Goal: Ask a question

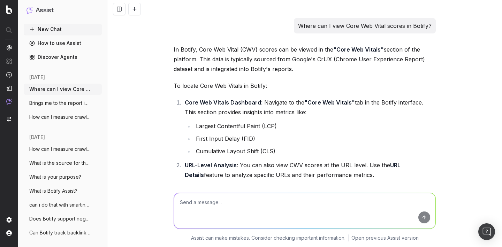
scroll to position [6658, 0]
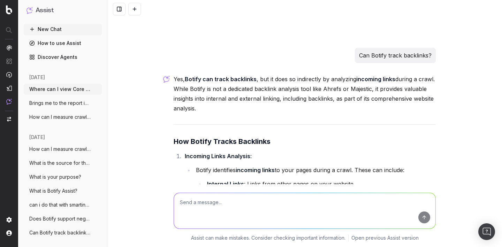
scroll to position [6636, 0]
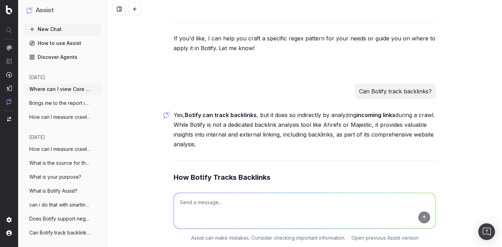
drag, startPoint x: 360, startPoint y: 80, endPoint x: 432, endPoint y: 80, distance: 72.5
click at [432, 84] on div "Can Botify track backlinks?" at bounding box center [395, 91] width 81 height 15
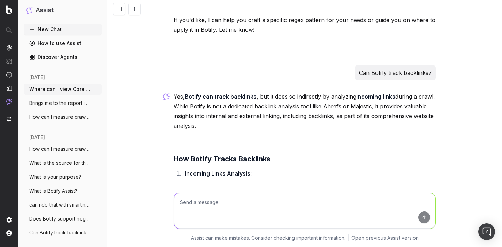
scroll to position [6657, 0]
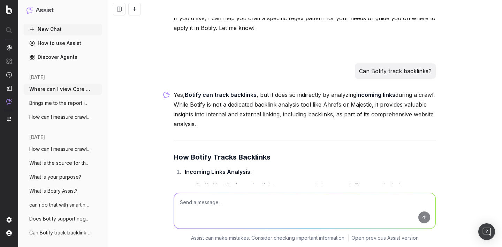
click at [303, 106] on p "Yes, Botify can track backlinks , but it does so indirectly by analyzing incomi…" at bounding box center [305, 109] width 262 height 39
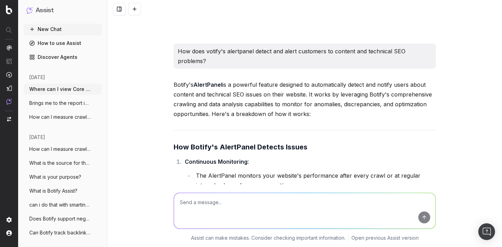
scroll to position [3430, 0]
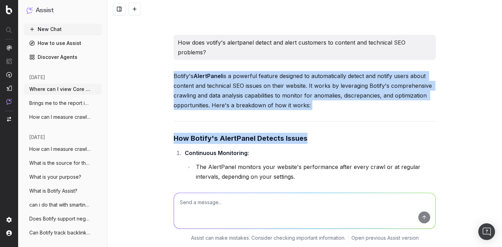
drag, startPoint x: 175, startPoint y: 76, endPoint x: 247, endPoint y: 149, distance: 102.5
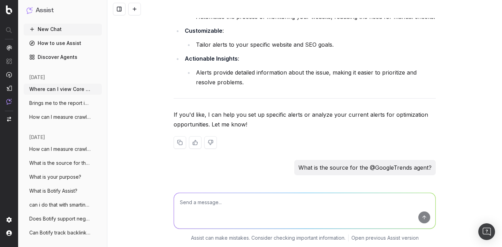
scroll to position [4249, 0]
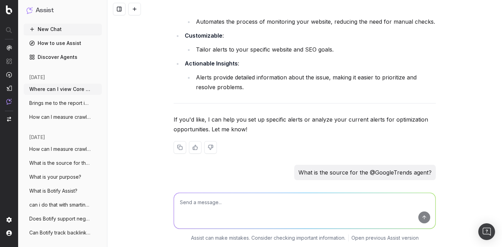
click at [262, 86] on li "Alerts provide detailed information about the issue, making it easier to priori…" at bounding box center [315, 82] width 242 height 20
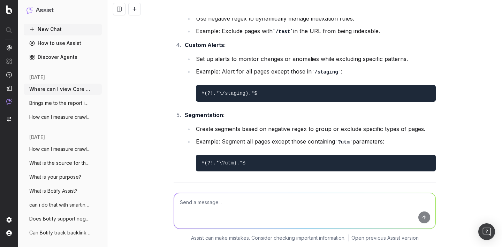
scroll to position [6393, 0]
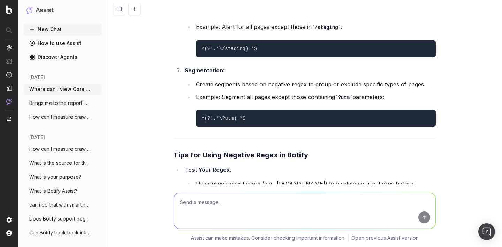
click at [186, 197] on textarea at bounding box center [304, 211] width 261 height 36
paste textarea "how to set up alert for canonical tag discrepancies?"
type textarea "how to set up alert for canonical tag discrepancies?"
click at [240, 179] on li "Use online regex testers (e.g., [DOMAIN_NAME]) to validate your patterns before…" at bounding box center [315, 189] width 242 height 20
click at [314, 200] on textarea "how to set up alert for canonical tag discrepancies?" at bounding box center [304, 211] width 261 height 36
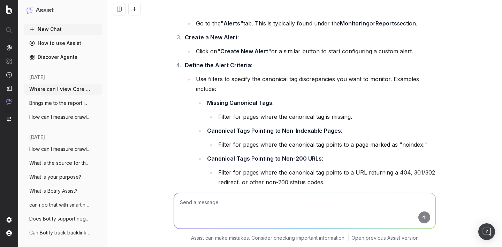
scroll to position [7770, 0]
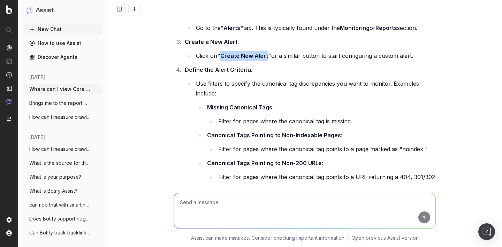
drag, startPoint x: 220, startPoint y: 44, endPoint x: 266, endPoint y: 44, distance: 46.0
click at [267, 52] on strong ""Create New Alert"" at bounding box center [244, 55] width 54 height 7
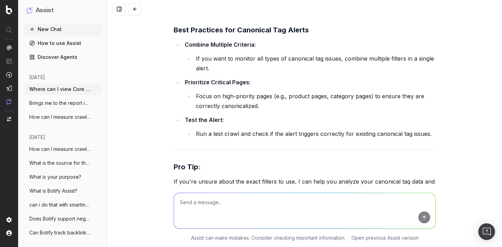
scroll to position [8139, 0]
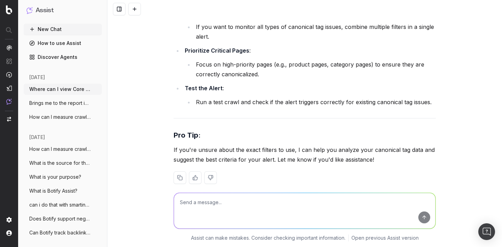
click at [210, 201] on textarea at bounding box center [304, 211] width 261 height 36
paste textarea "What is the source for the @GoogleTrends agent?"
type textarea "What is the source for the @GoogleTrends agent?"
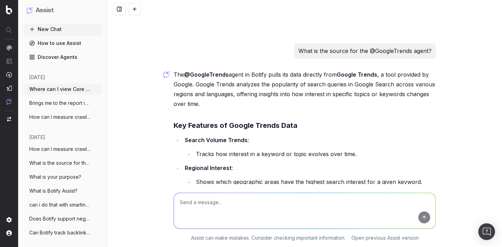
scroll to position [8293, 0]
